Goal: Information Seeking & Learning: Learn about a topic

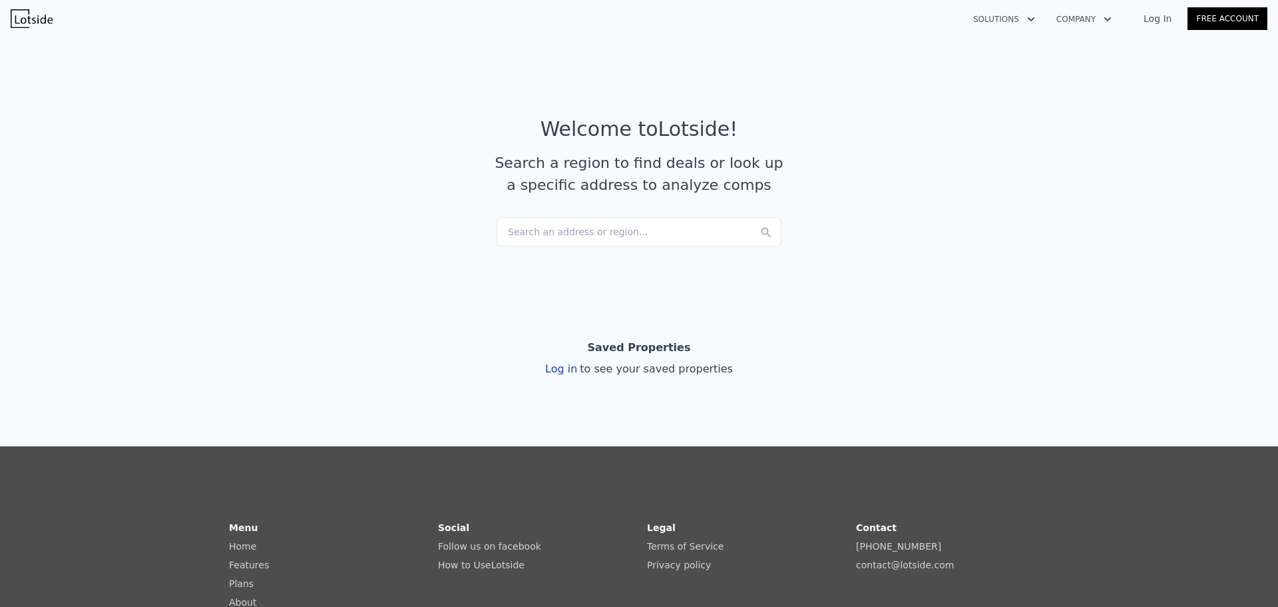
click at [582, 230] on div "Search an address or region..." at bounding box center [639, 231] width 285 height 29
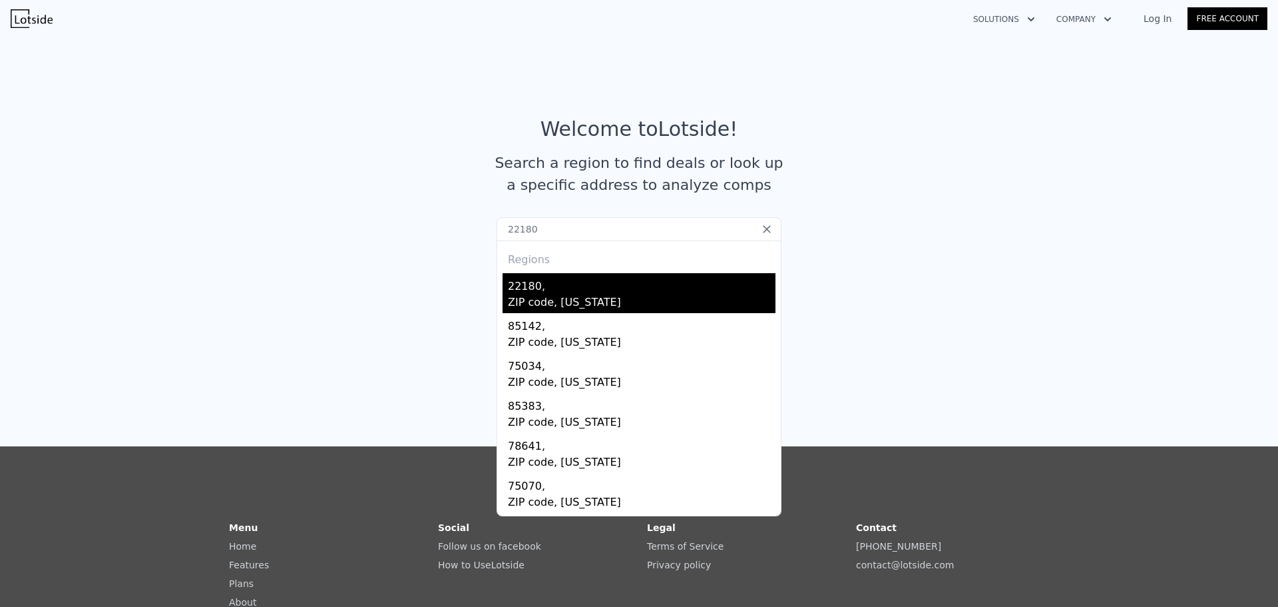
type input "22180"
click at [625, 298] on div "ZIP code, [US_STATE]" at bounding box center [642, 303] width 268 height 19
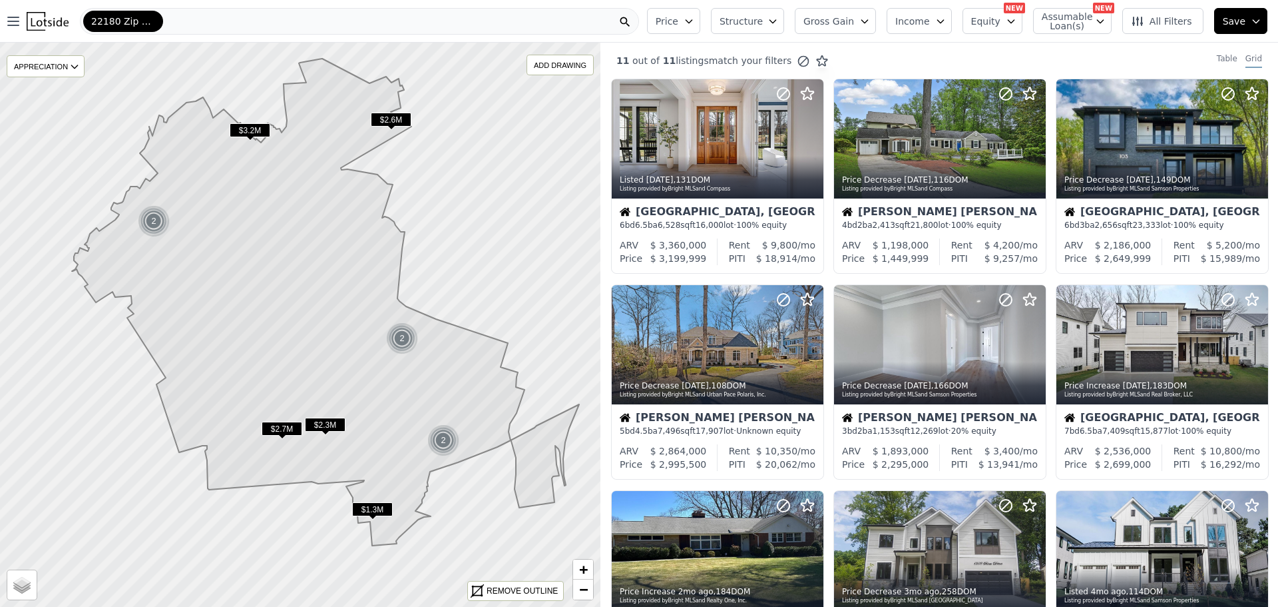
click at [772, 13] on button "Structure" at bounding box center [747, 21] width 73 height 26
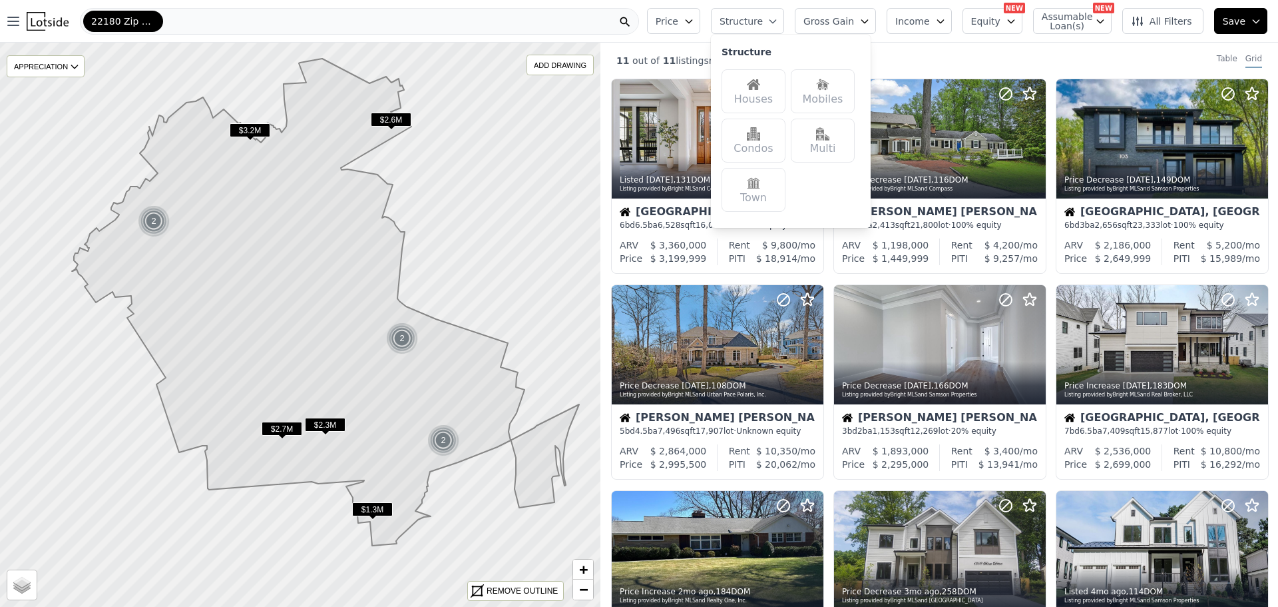
click at [763, 85] on div "Houses" at bounding box center [754, 91] width 64 height 44
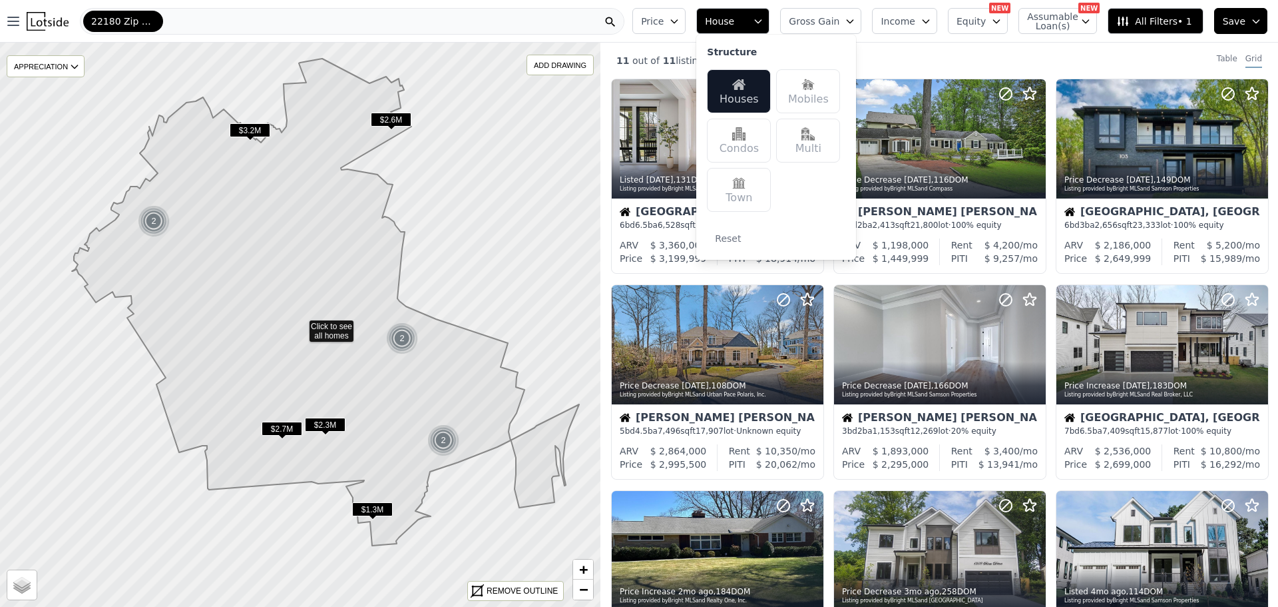
click at [972, 60] on div "11 out of 11 listings match your filters Table Grid" at bounding box center [940, 61] width 678 height 36
